Goal: Transaction & Acquisition: Purchase product/service

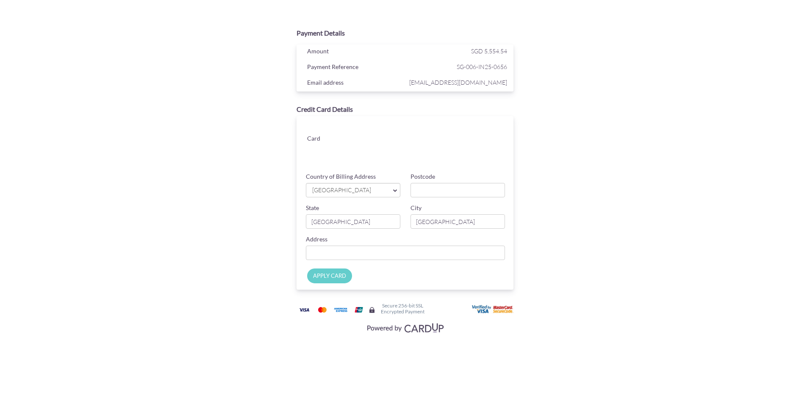
click at [283, 211] on div "Credit Card Details Card Card ending CHANGE Country of Billing Address [GEOGRAP…" at bounding box center [404, 197] width 275 height 194
click at [367, 191] on span "[GEOGRAPHIC_DATA]" at bounding box center [348, 190] width 75 height 9
click at [428, 182] on div "Postcode" at bounding box center [457, 184] width 105 height 25
click at [429, 188] on input "Postcode" at bounding box center [457, 190] width 94 height 14
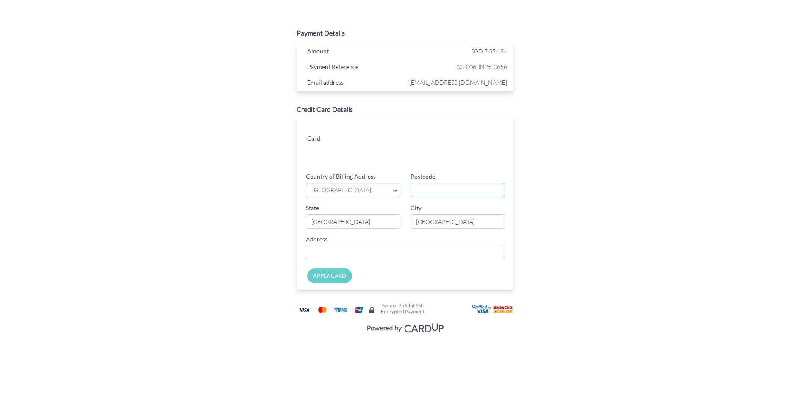
type input "576594"
type input "[STREET_ADDRESS]"
click at [338, 279] on input "APPLY CARD" at bounding box center [329, 276] width 45 height 15
type input "Applying..."
